Goal: Task Accomplishment & Management: Complete application form

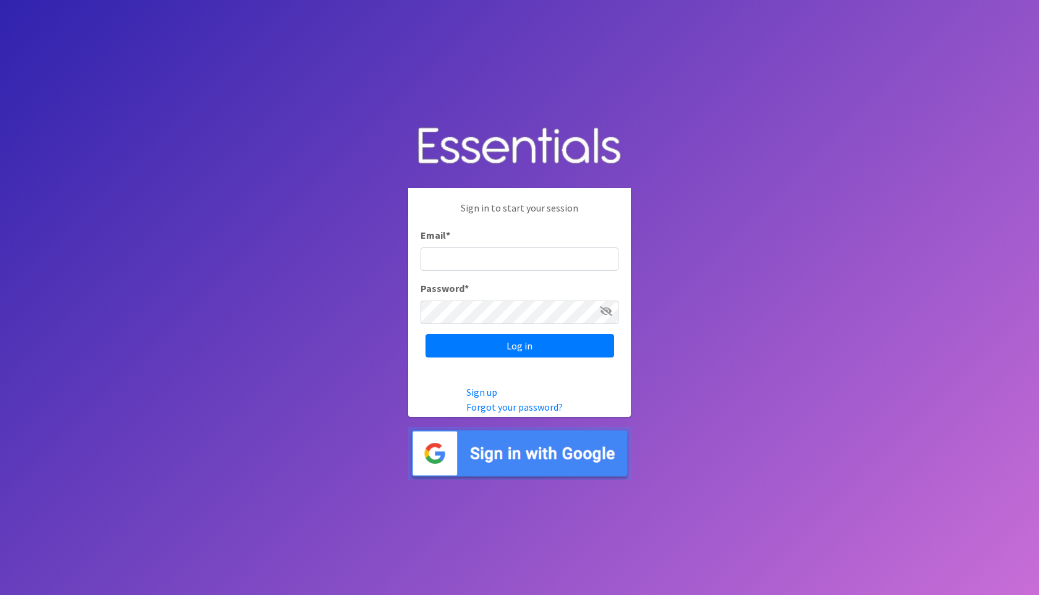
click at [523, 262] on input "Email *" at bounding box center [520, 259] width 198 height 24
type input "[EMAIL_ADDRESS][DOMAIN_NAME]"
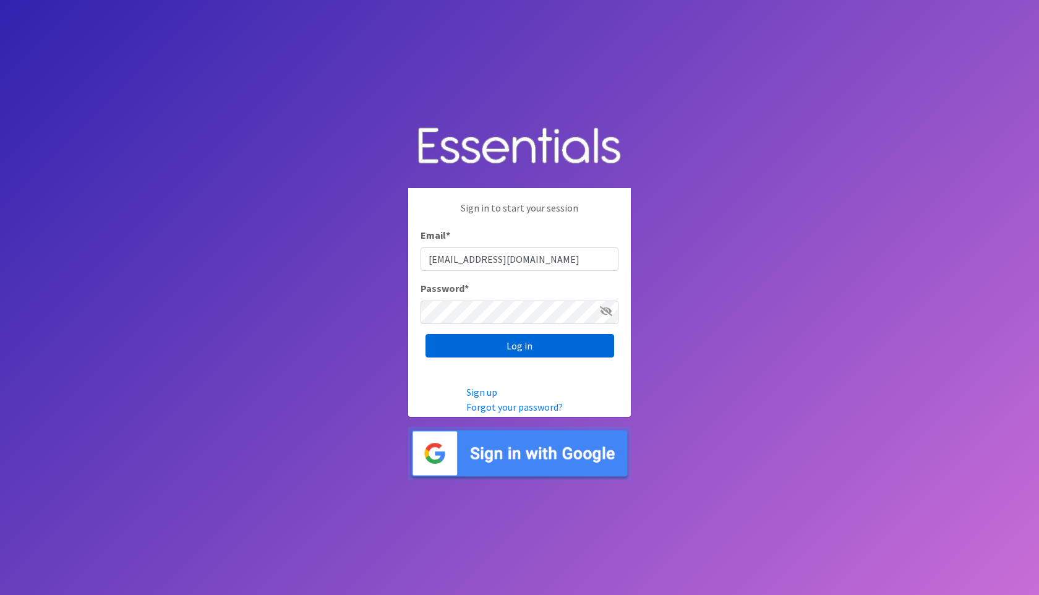
click at [540, 349] on input "Log in" at bounding box center [520, 346] width 189 height 24
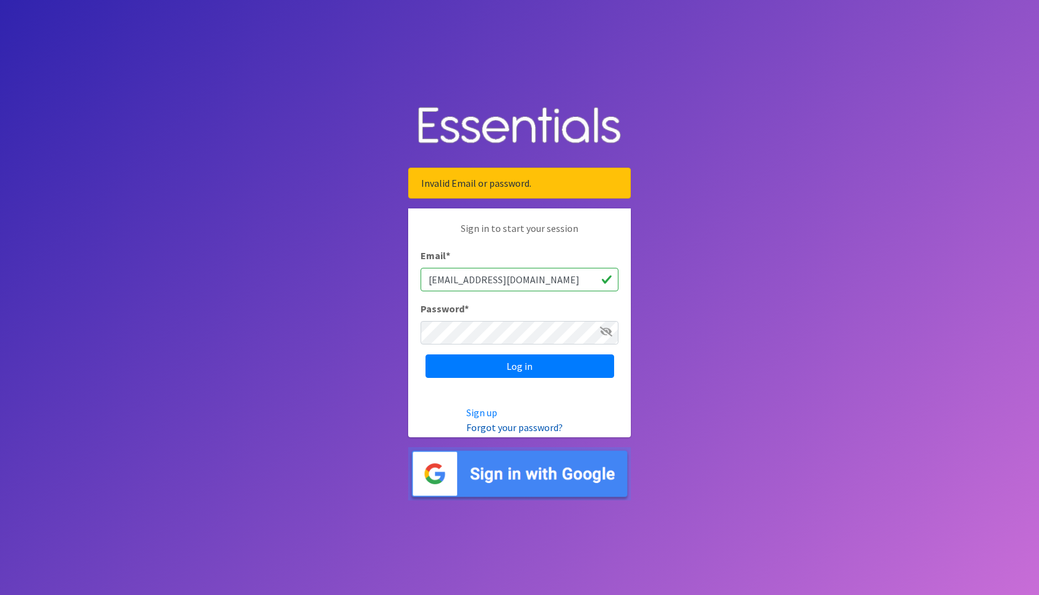
click at [537, 427] on link "Forgot your password?" at bounding box center [514, 427] width 96 height 12
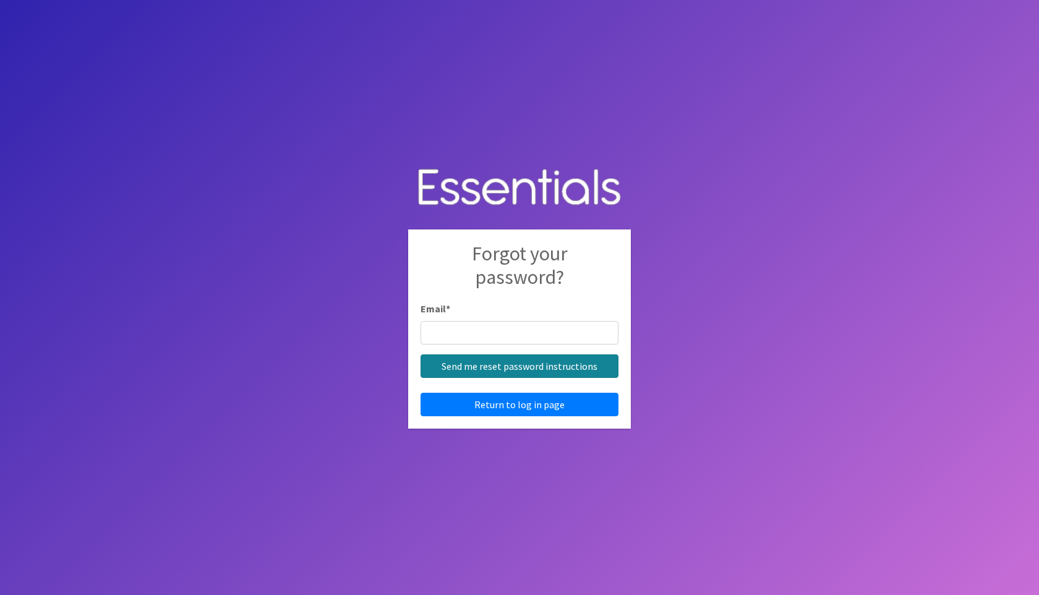
click at [541, 367] on input "Send me reset password instructions" at bounding box center [520, 366] width 198 height 24
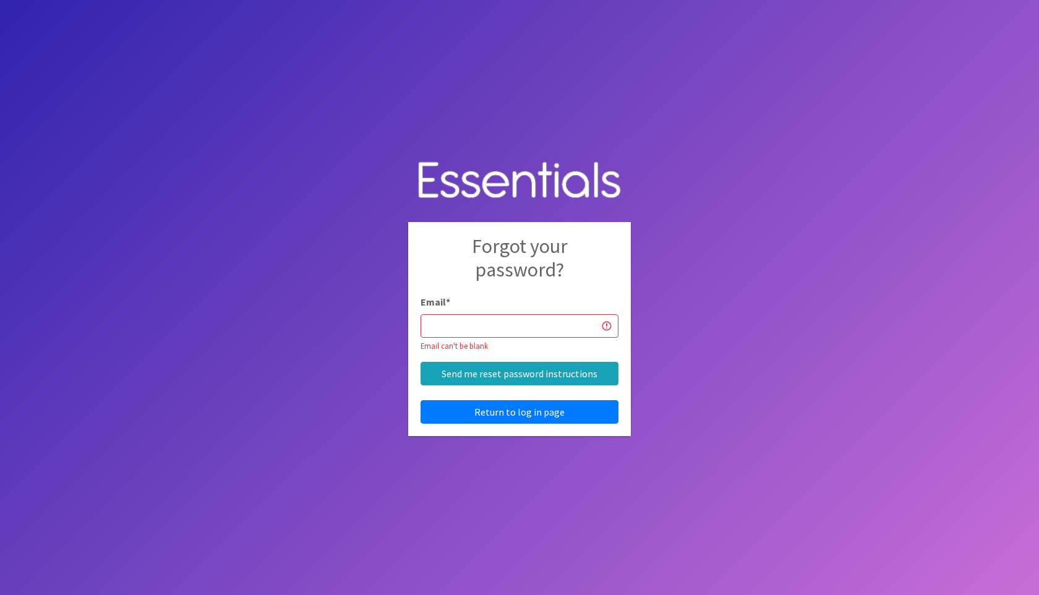
click at [468, 319] on input "Email *" at bounding box center [520, 326] width 198 height 24
type input "[EMAIL_ADDRESS][DOMAIN_NAME]"
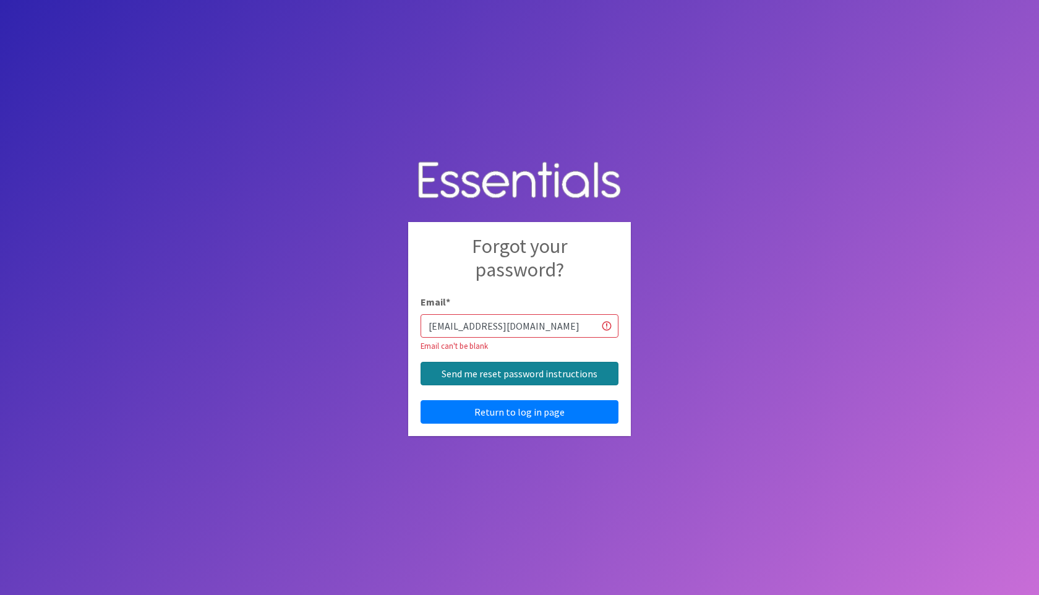
click at [541, 375] on input "Send me reset password instructions" at bounding box center [520, 374] width 198 height 24
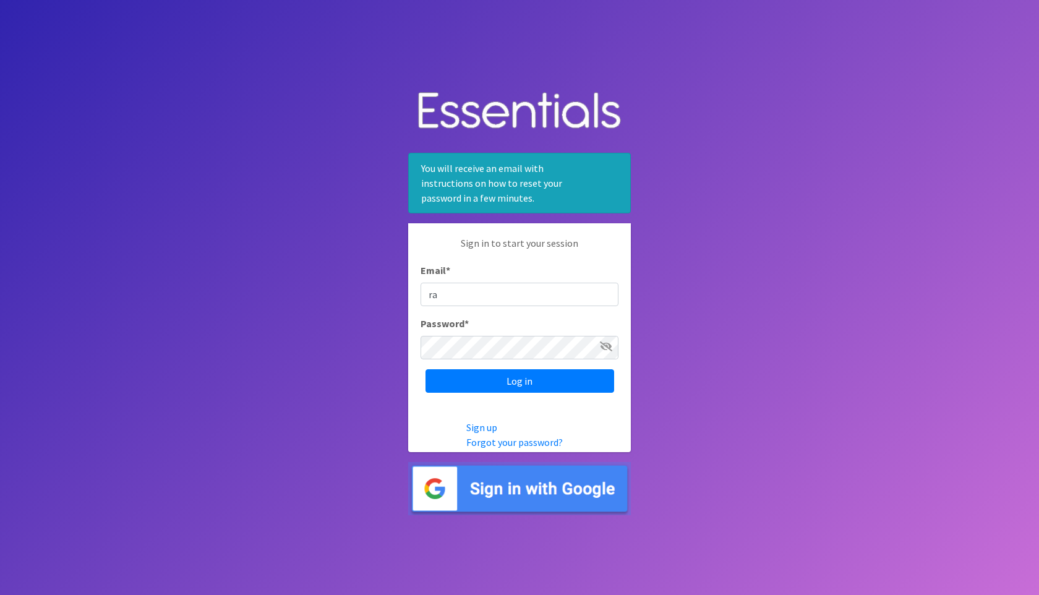
type input "[EMAIL_ADDRESS][DOMAIN_NAME]"
click at [517, 381] on input "Log in" at bounding box center [520, 381] width 189 height 24
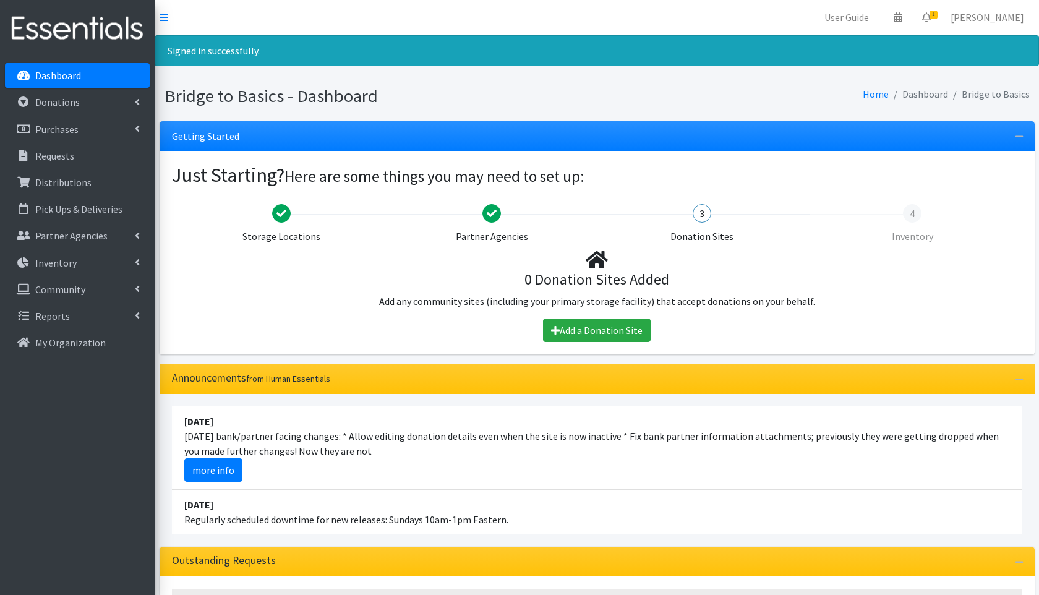
click at [703, 216] on div "3" at bounding box center [702, 213] width 19 height 19
click at [703, 236] on div "Donation Sites" at bounding box center [702, 236] width 198 height 15
click at [634, 324] on link "Add a Donation Site" at bounding box center [597, 331] width 108 height 24
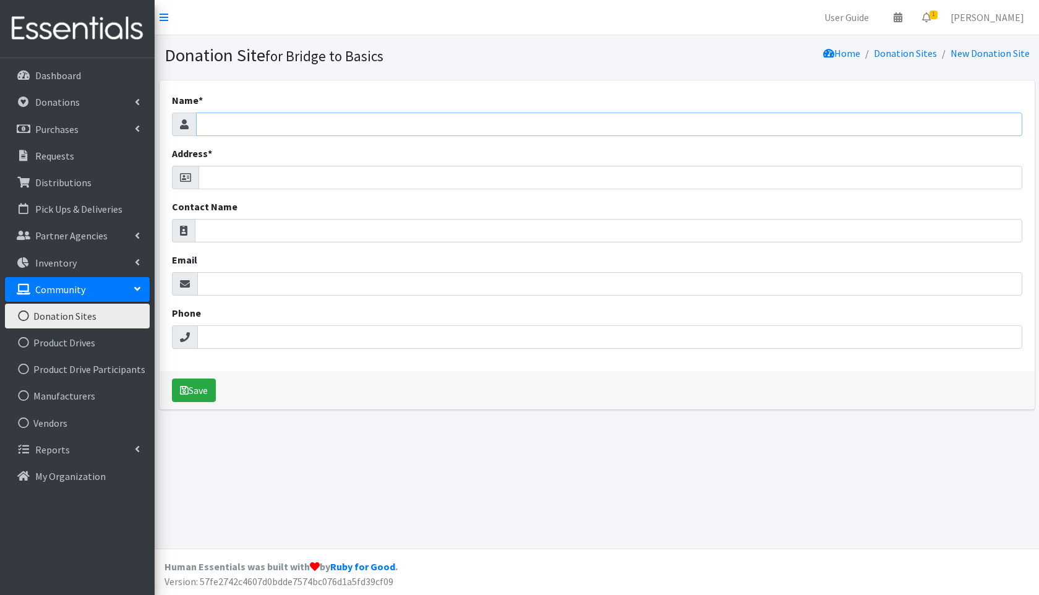
click at [249, 129] on input "Name *" at bounding box center [609, 125] width 826 height 24
type input "Rana Khoury"
click at [249, 178] on input "Address *" at bounding box center [611, 178] width 824 height 24
type input "[STREET_ADDRESS]"
click at [236, 227] on input "Contact Name" at bounding box center [609, 231] width 828 height 24
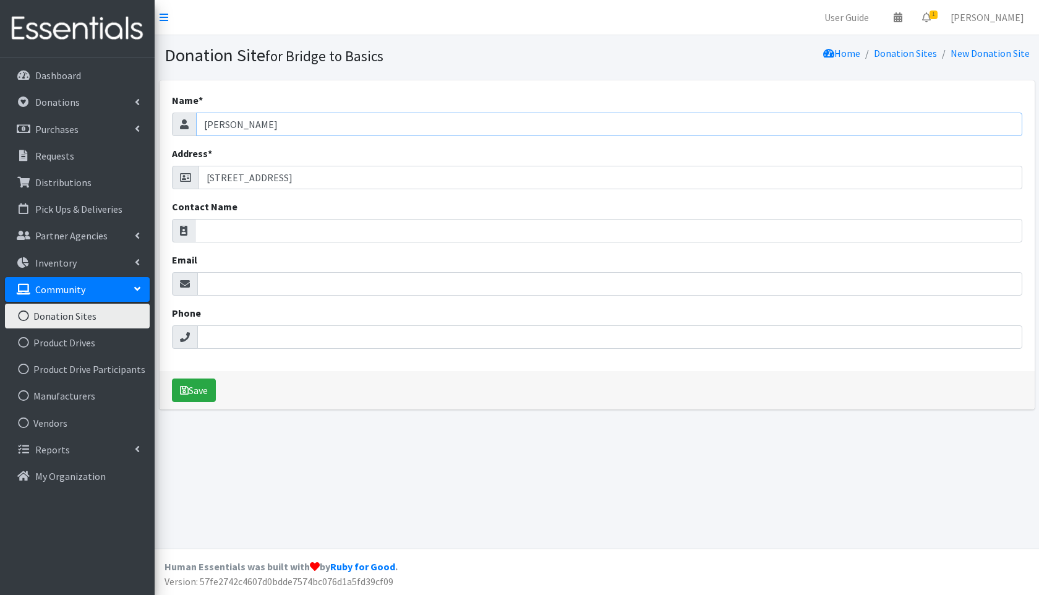
drag, startPoint x: 269, startPoint y: 130, endPoint x: 203, endPoint y: 123, distance: 66.6
click at [202, 123] on input "[PERSON_NAME]" at bounding box center [609, 125] width 826 height 24
type input "Bridge to Basics"
click at [211, 221] on input "Contact Name" at bounding box center [609, 231] width 828 height 24
type input "[PERSON_NAME]"
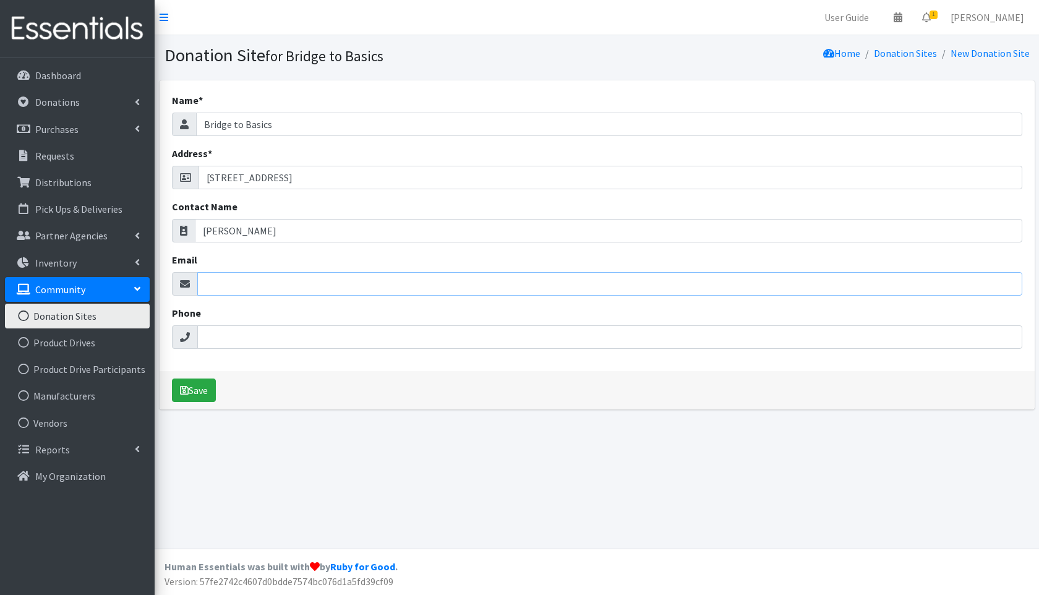
click at [246, 285] on input "Email" at bounding box center [609, 284] width 825 height 24
type input "[EMAIL_ADDRESS][DOMAIN_NAME]"
click at [231, 342] on input "Phone" at bounding box center [609, 337] width 825 height 24
type input "6512337773"
click at [205, 391] on button "Save" at bounding box center [194, 391] width 44 height 24
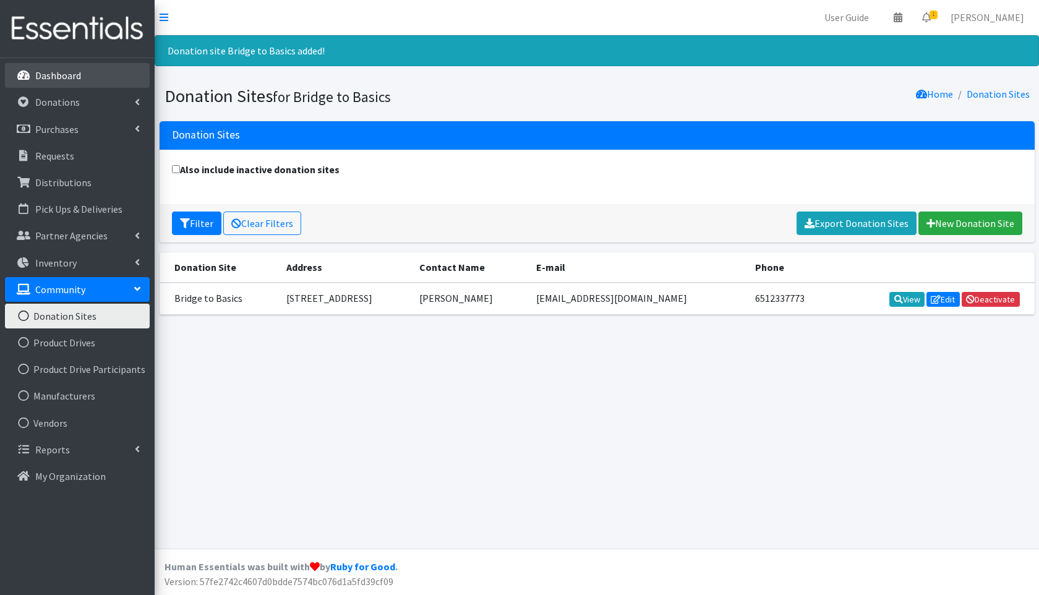
click at [114, 80] on link "Dashboard" at bounding box center [77, 75] width 145 height 25
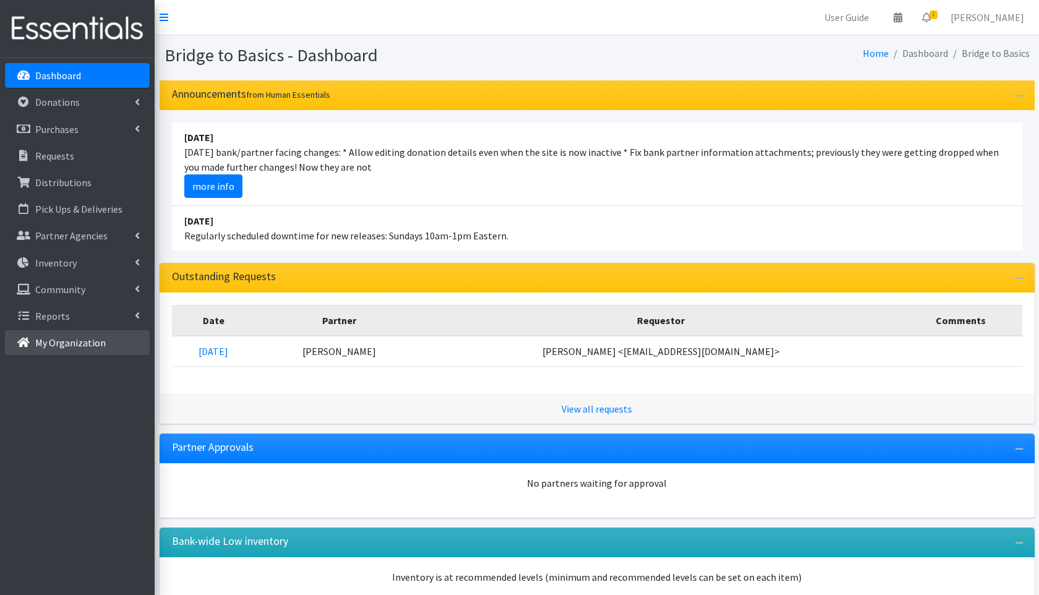
click at [85, 342] on p "My Organization" at bounding box center [70, 342] width 71 height 12
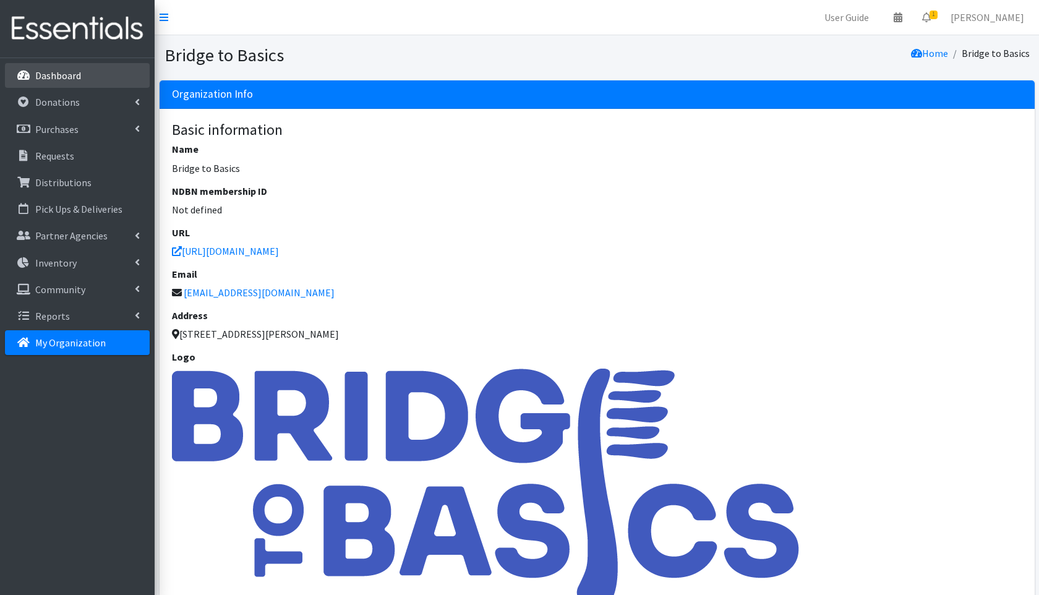
click at [96, 84] on link "Dashboard" at bounding box center [77, 75] width 145 height 25
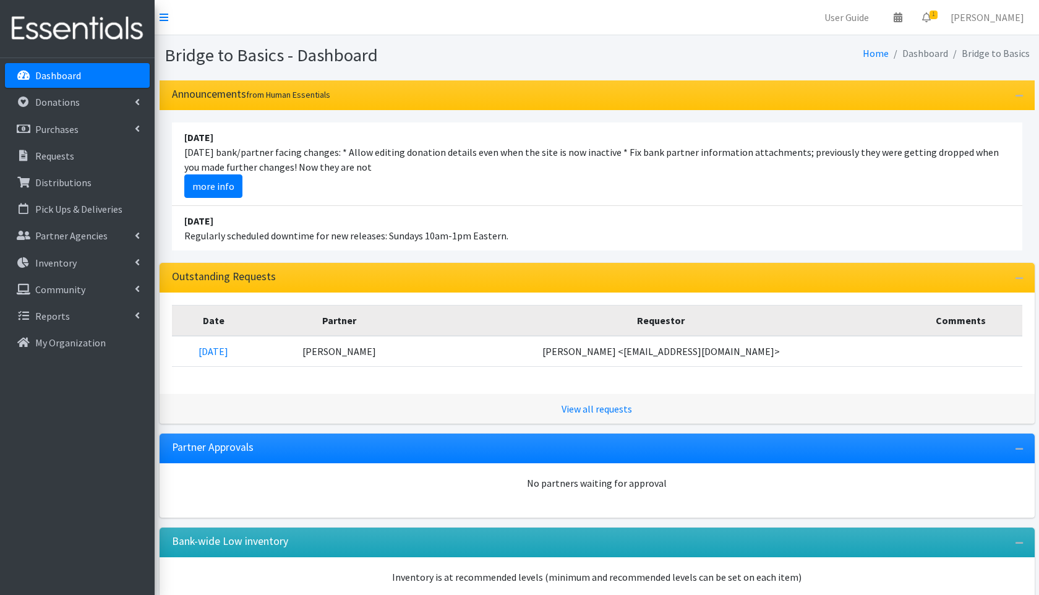
click at [265, 96] on small "from Human Essentials" at bounding box center [288, 94] width 84 height 11
click at [324, 101] on div "Announcements from Human Essentials" at bounding box center [597, 95] width 875 height 30
click at [220, 184] on link "more info" at bounding box center [213, 186] width 58 height 24
click at [70, 321] on link "Reports" at bounding box center [77, 316] width 145 height 25
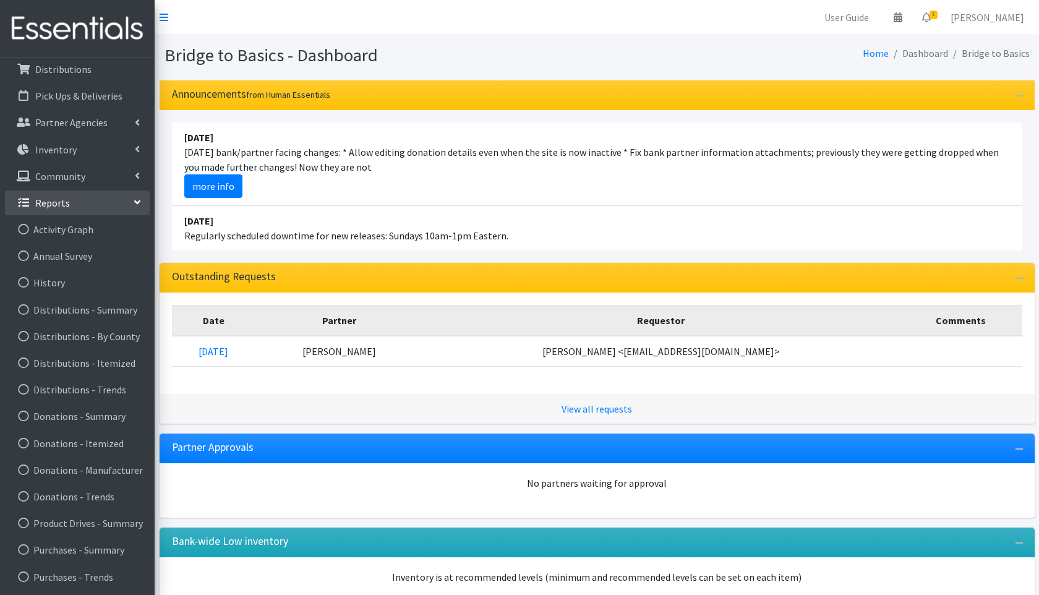
scroll to position [72, 0]
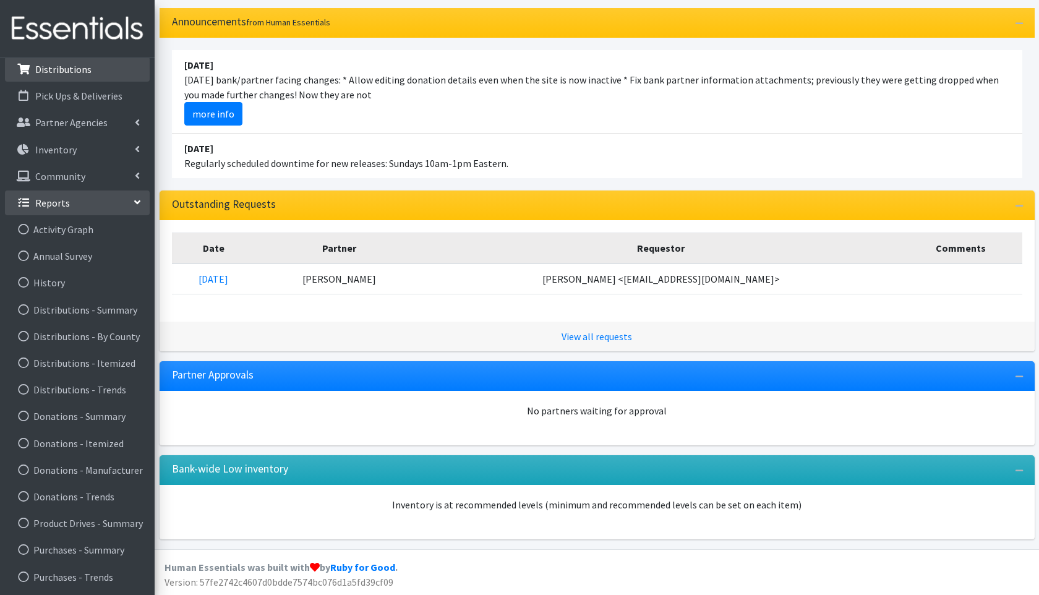
click at [72, 72] on p "Distributions" at bounding box center [63, 69] width 56 height 12
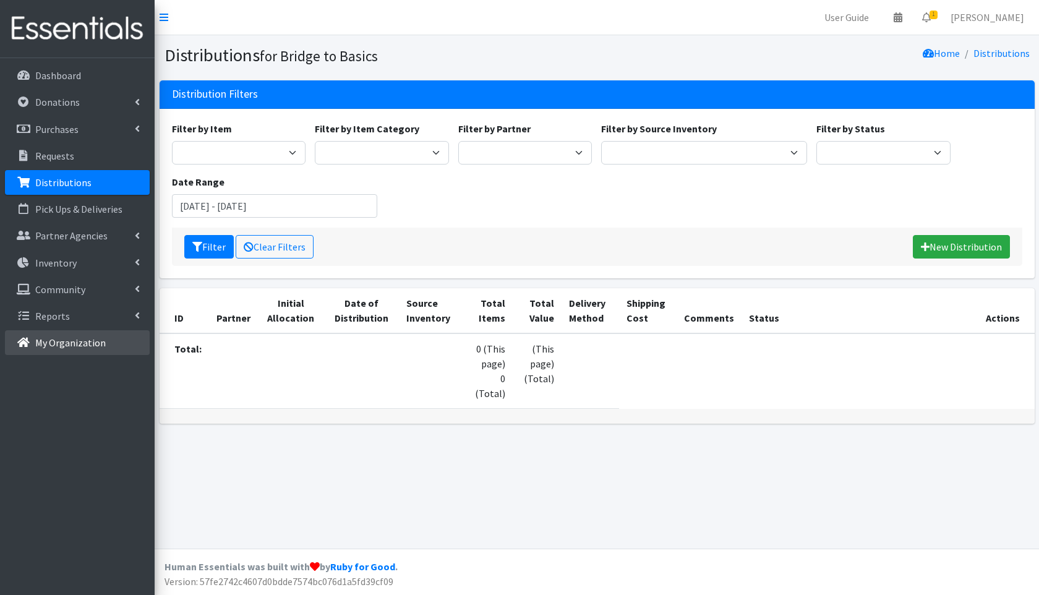
click at [61, 339] on p "My Organization" at bounding box center [70, 342] width 71 height 12
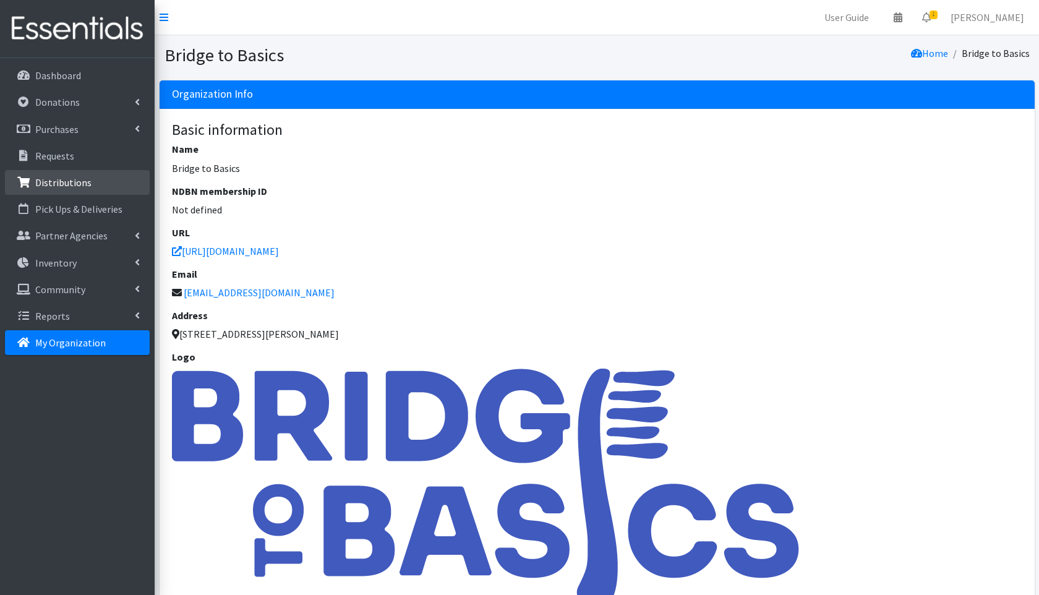
scroll to position [2, 0]
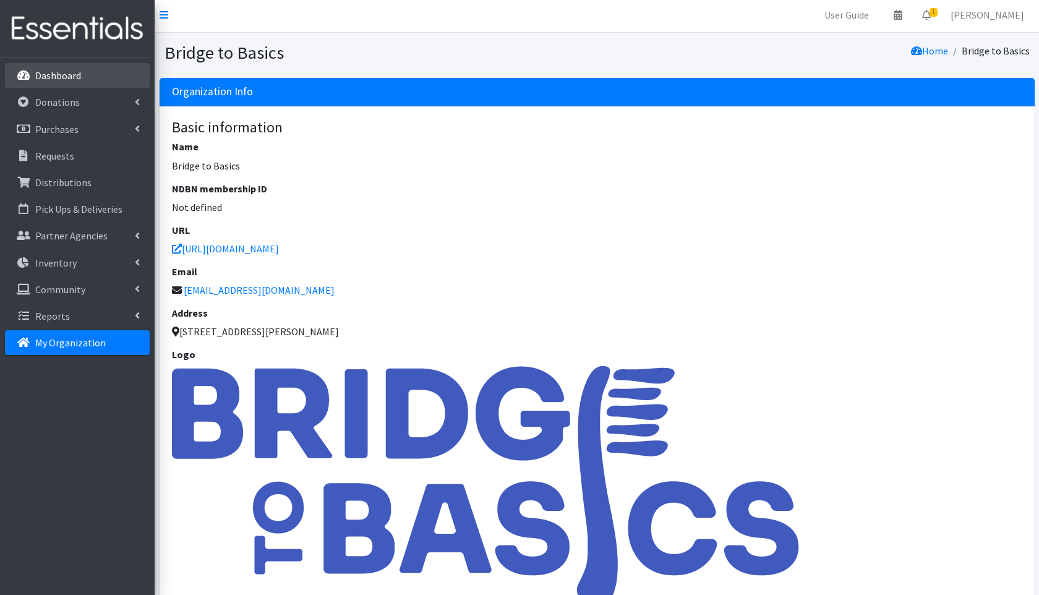
click at [81, 76] on link "Dashboard" at bounding box center [77, 75] width 145 height 25
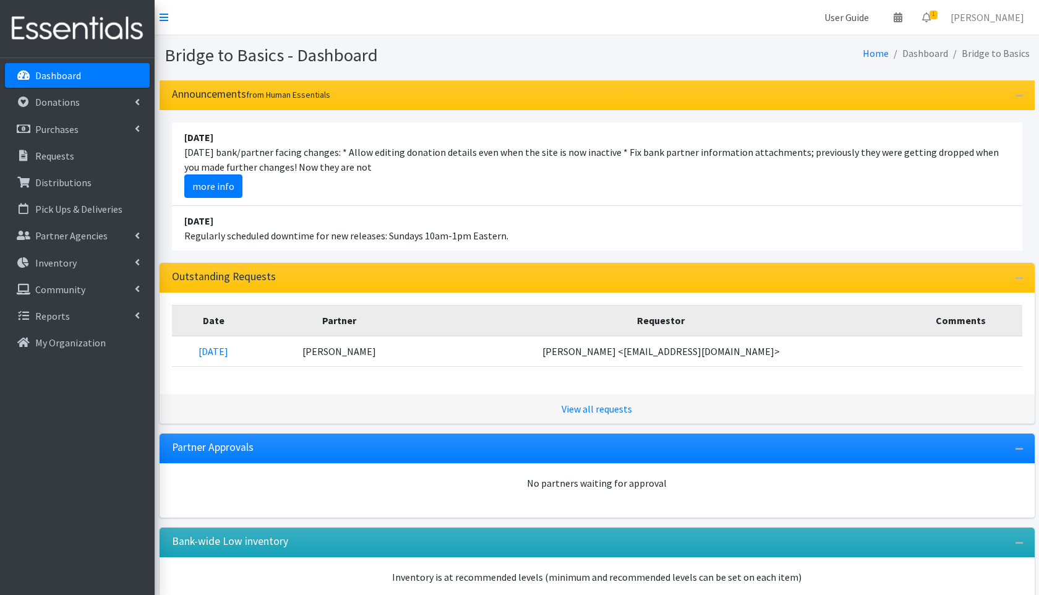
click at [866, 15] on link "User Guide" at bounding box center [847, 17] width 64 height 25
